Goal: Navigation & Orientation: Find specific page/section

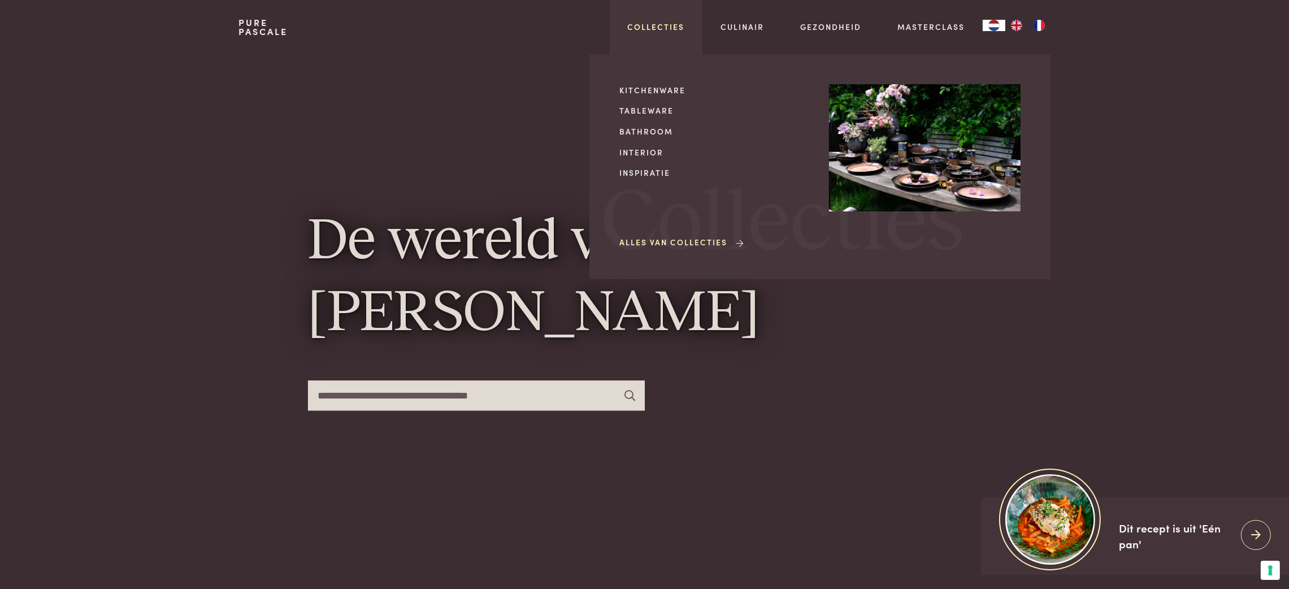
click at [658, 29] on link "Collecties" at bounding box center [656, 27] width 57 height 12
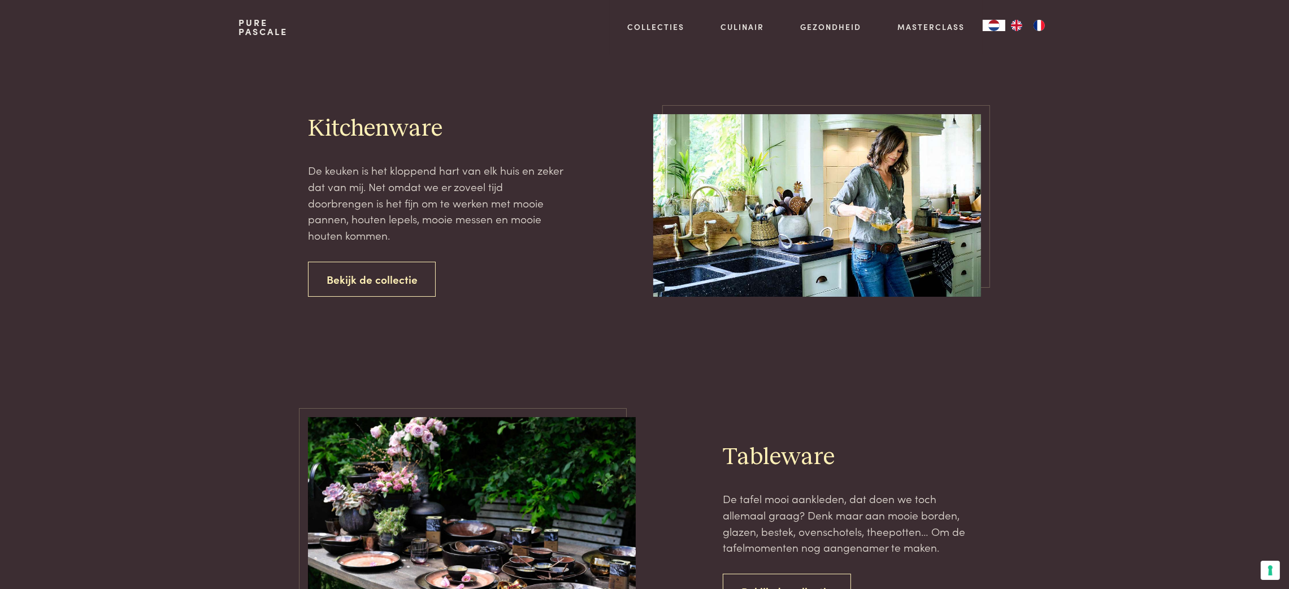
click at [1042, 26] on img "FR" at bounding box center [1039, 25] width 14 height 11
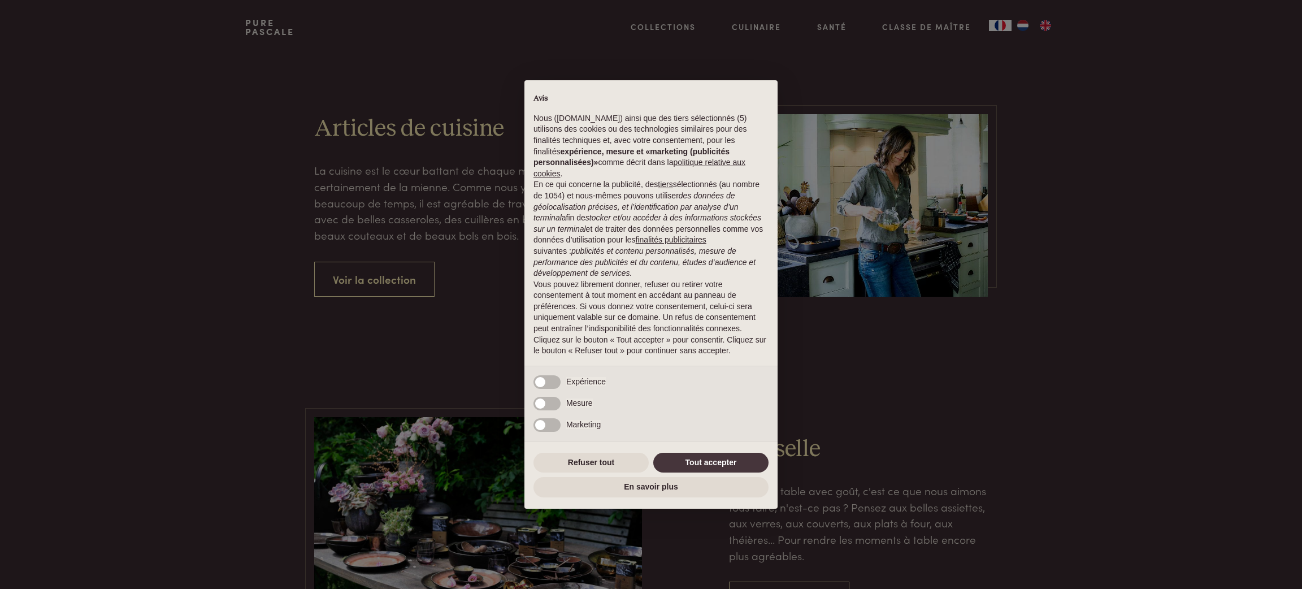
click at [1022, 26] on div "× Avis Nous (purepascale.com) ainsi que des tiers sélectionnés (5) utilisons de…" at bounding box center [651, 294] width 1302 height 589
click at [1021, 25] on div "× Avis Nous (purepascale.com) ainsi que des tiers sélectionnés (5) utilisons de…" at bounding box center [651, 294] width 1302 height 589
